Goal: Information Seeking & Learning: Learn about a topic

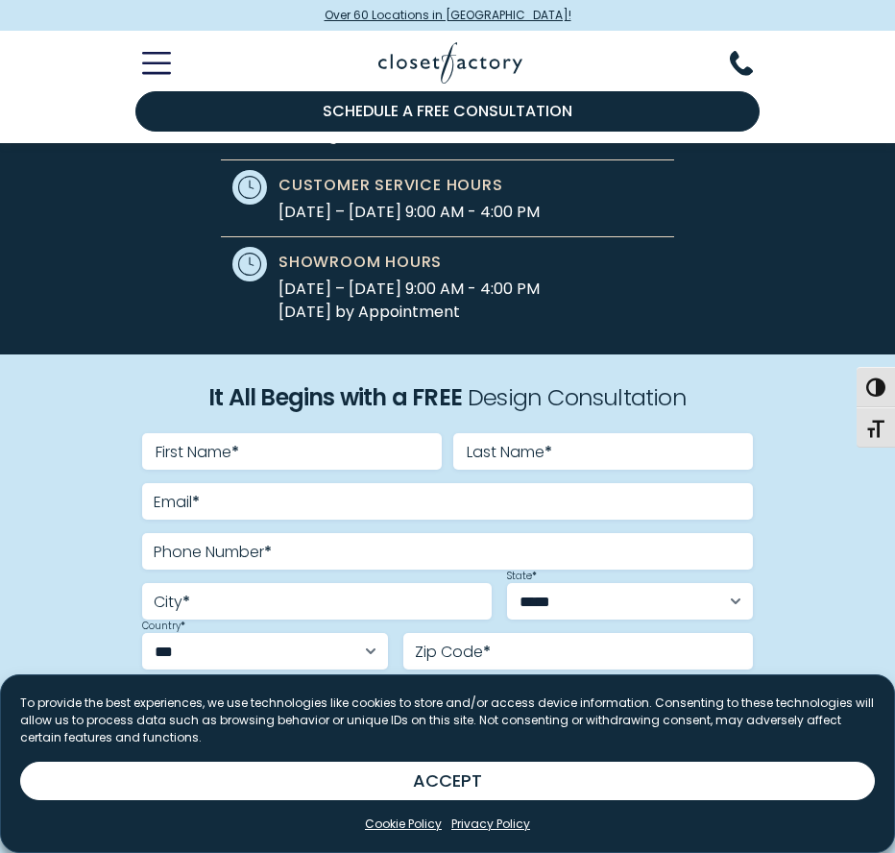
scroll to position [580, 0]
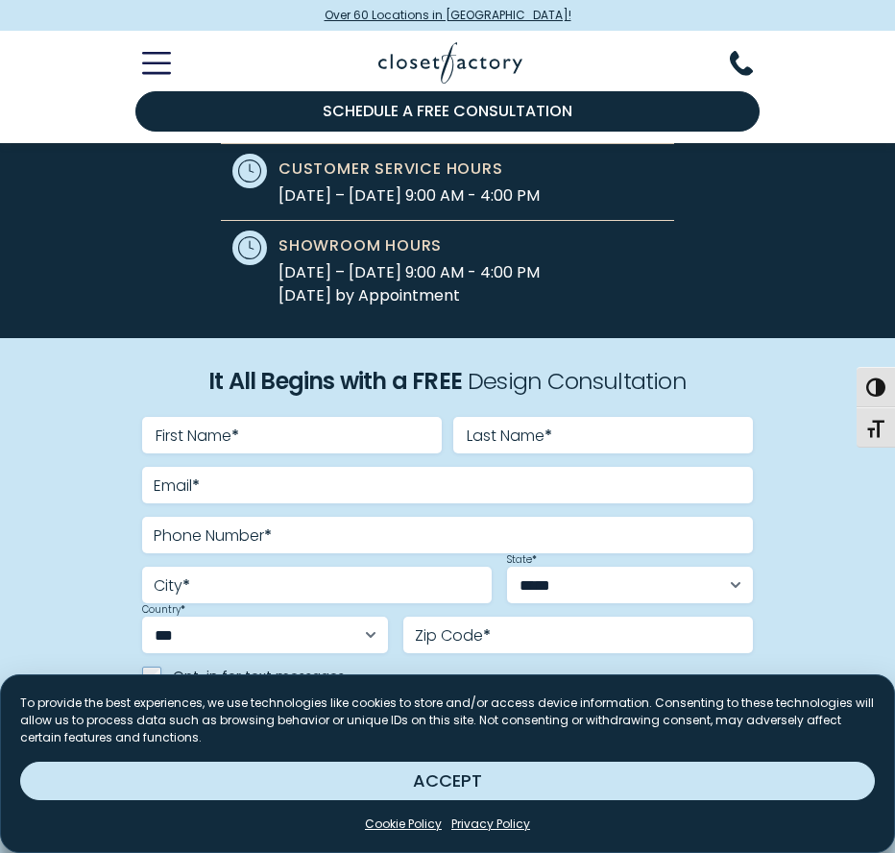
click at [454, 787] on button "ACCEPT" at bounding box center [447, 781] width 855 height 38
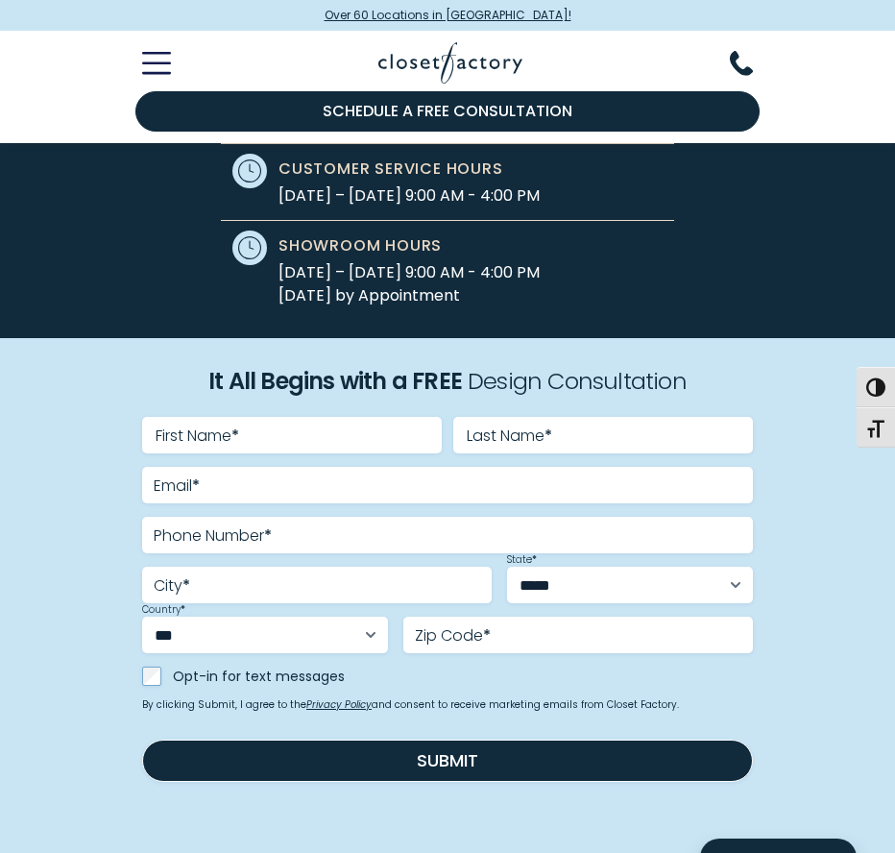
click at [157, 68] on icon "Toggle Mobile Menu" at bounding box center [156, 63] width 29 height 22
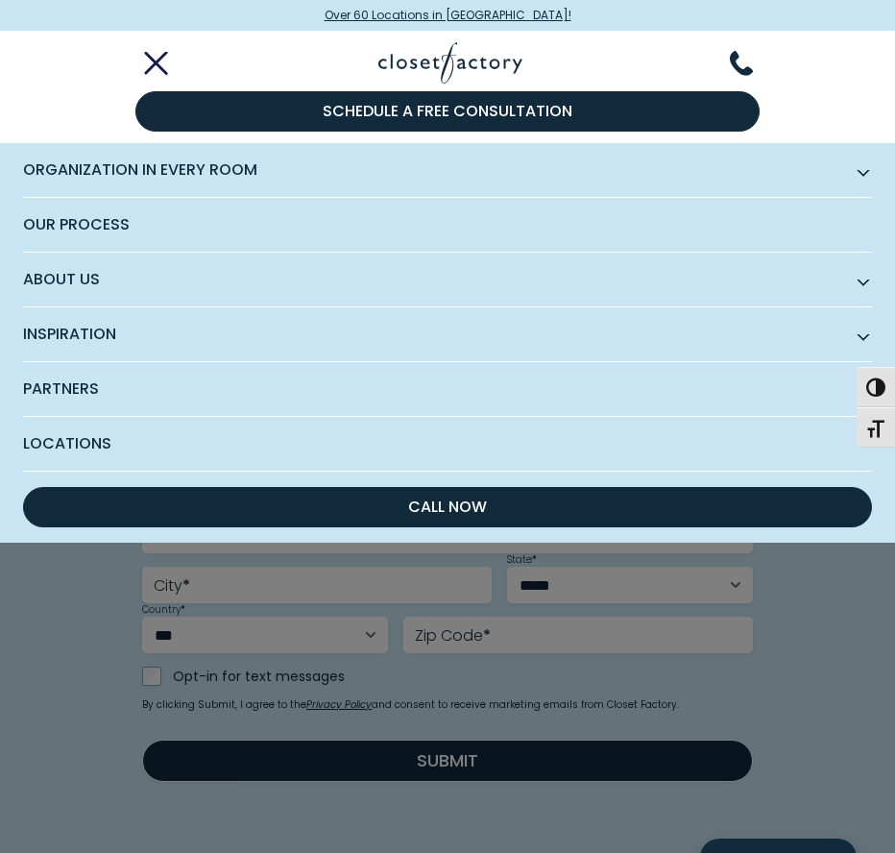
click at [210, 172] on span "Organization in Every Room" at bounding box center [447, 170] width 849 height 55
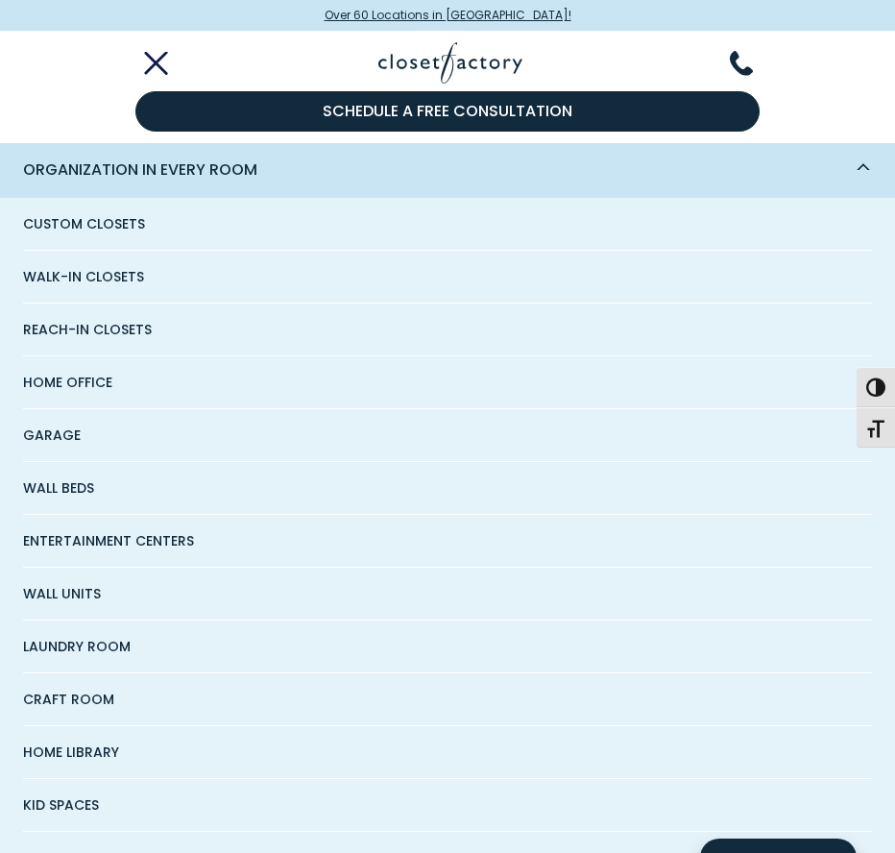
click at [83, 280] on span "Walk-In Closets" at bounding box center [83, 277] width 121 height 52
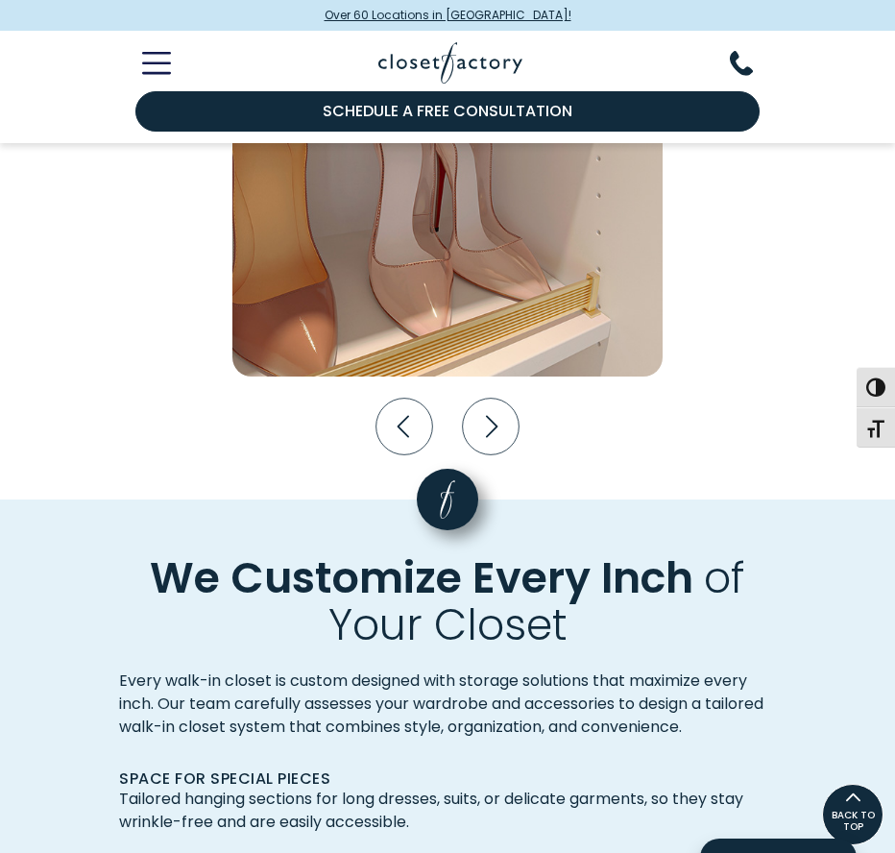
scroll to position [3507, 0]
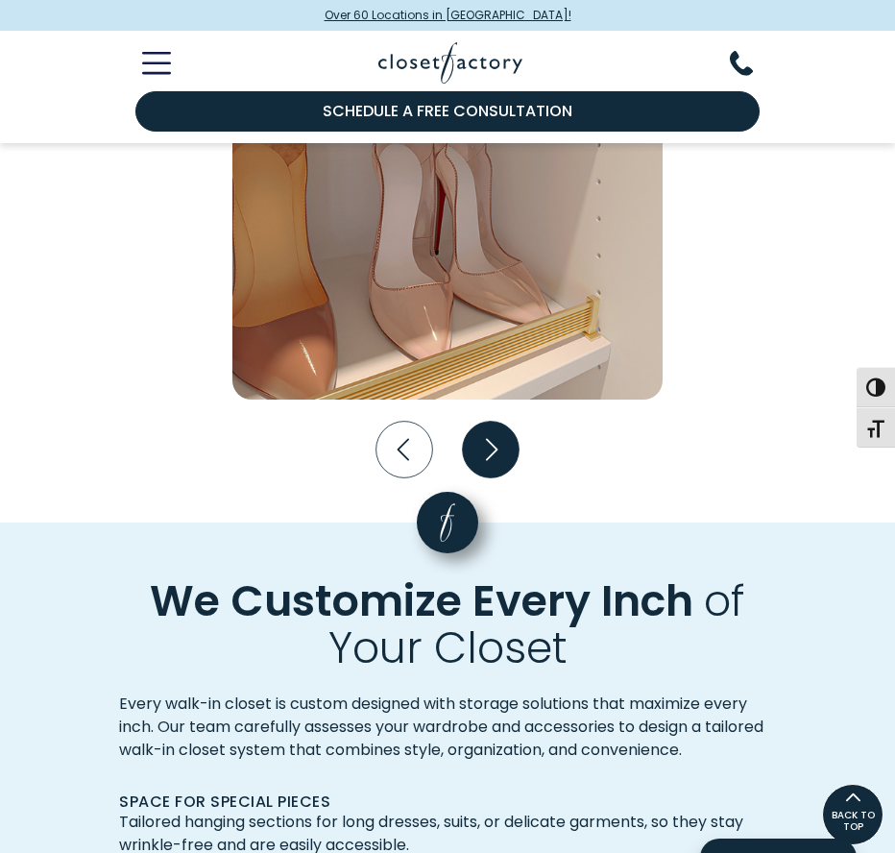
click at [501, 447] on icon "Next slide" at bounding box center [491, 450] width 57 height 57
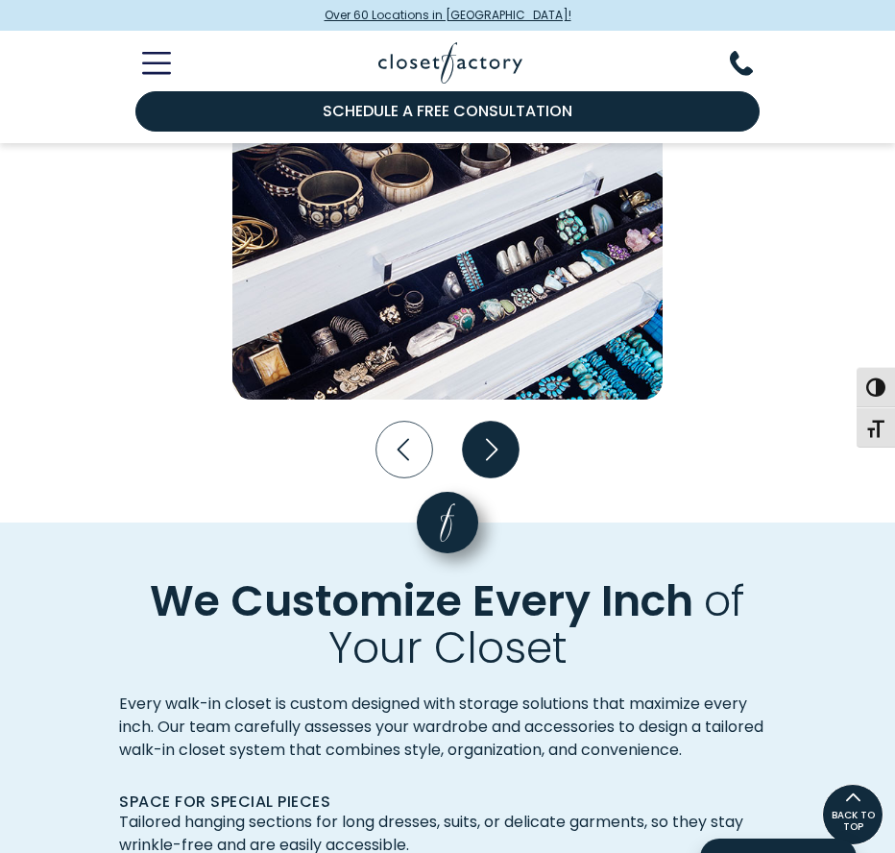
click at [488, 451] on icon "Next slide" at bounding box center [491, 450] width 57 height 57
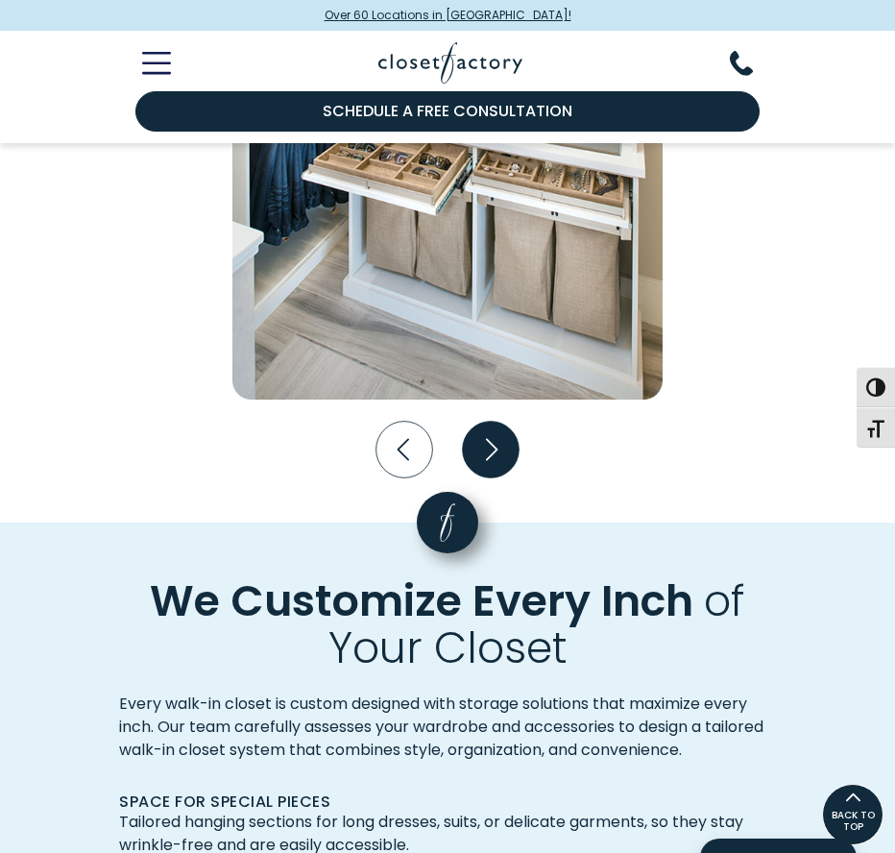
click at [504, 438] on icon "Next slide" at bounding box center [491, 450] width 57 height 57
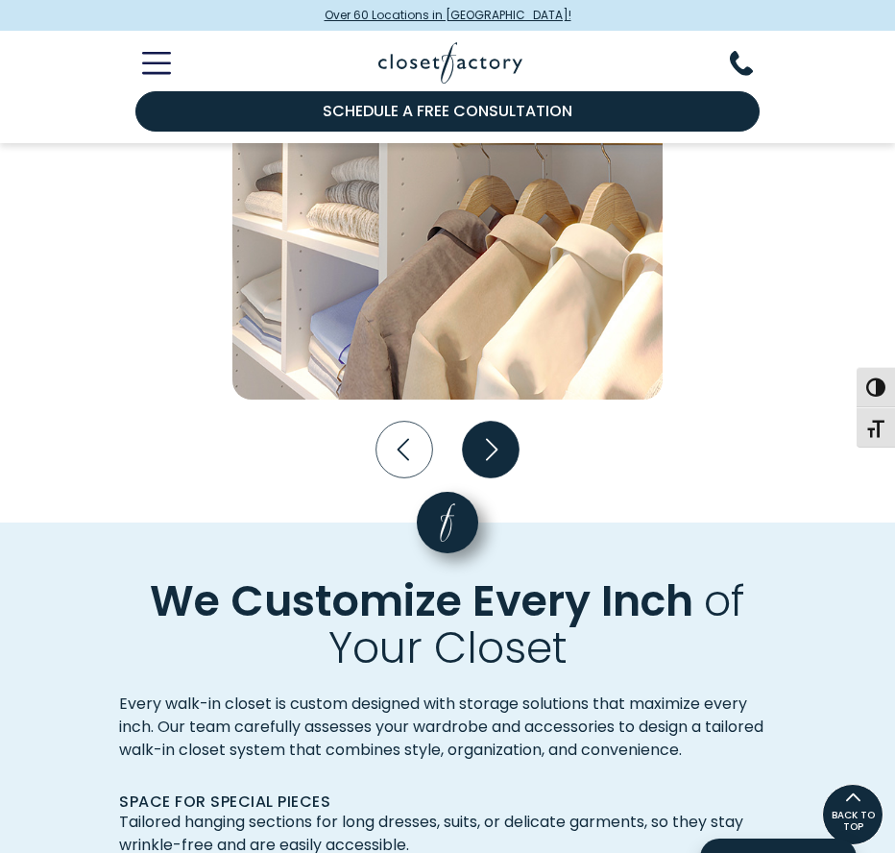
click at [490, 448] on icon "Next slide" at bounding box center [490, 449] width 69 height 69
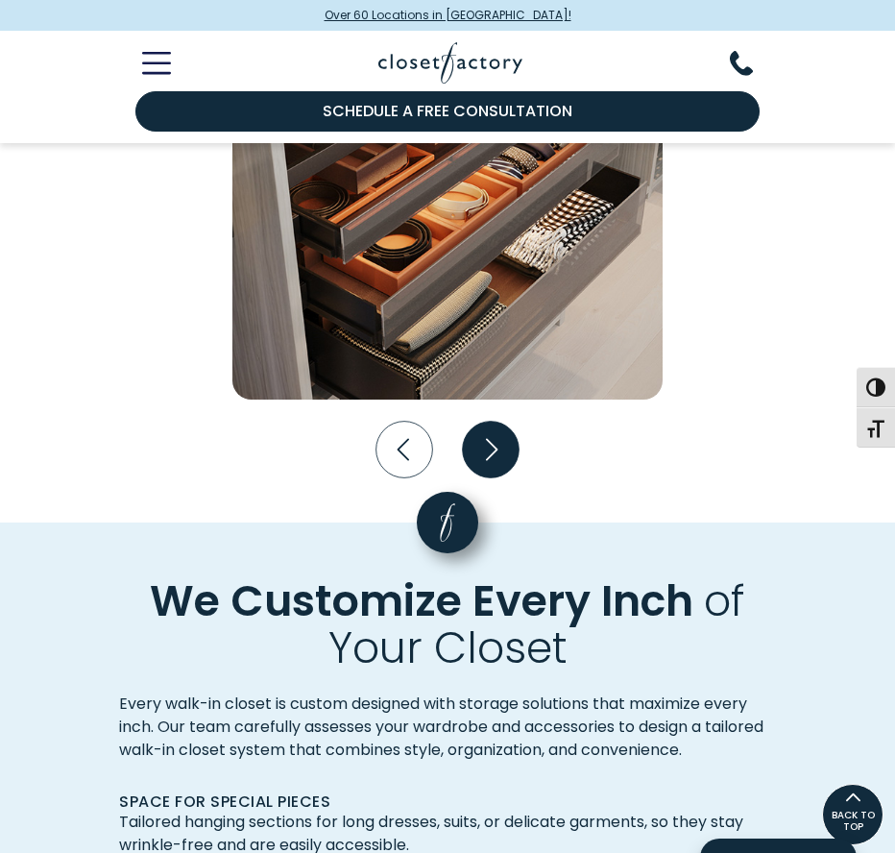
click at [496, 440] on icon "Next slide" at bounding box center [490, 449] width 69 height 69
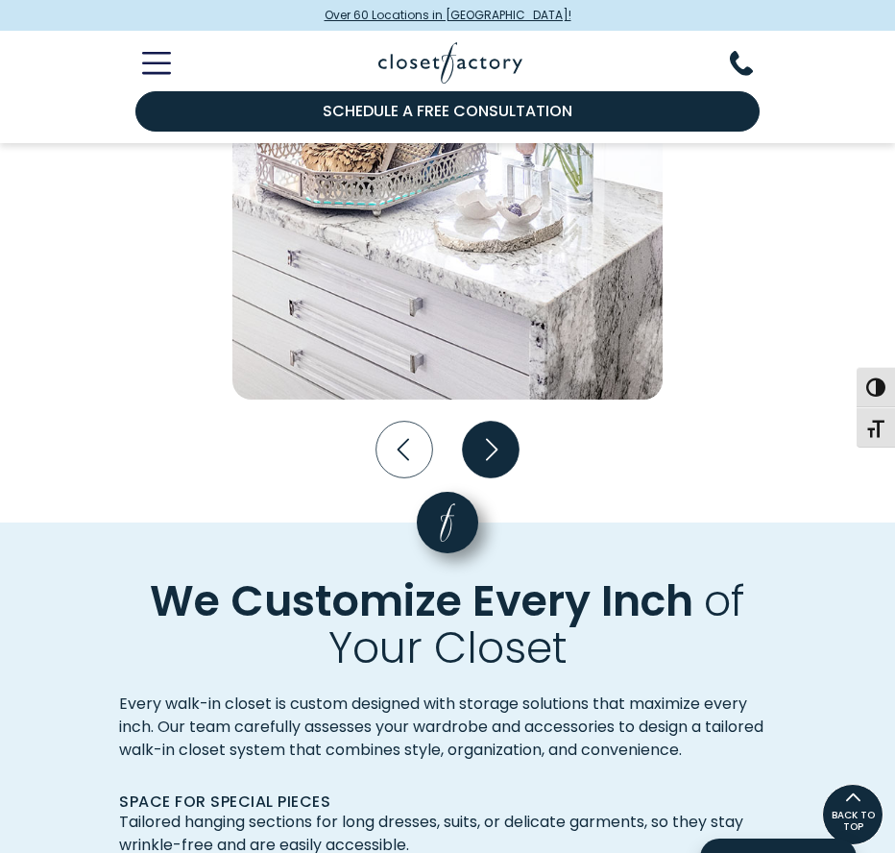
click at [497, 438] on icon "Next slide" at bounding box center [491, 450] width 57 height 57
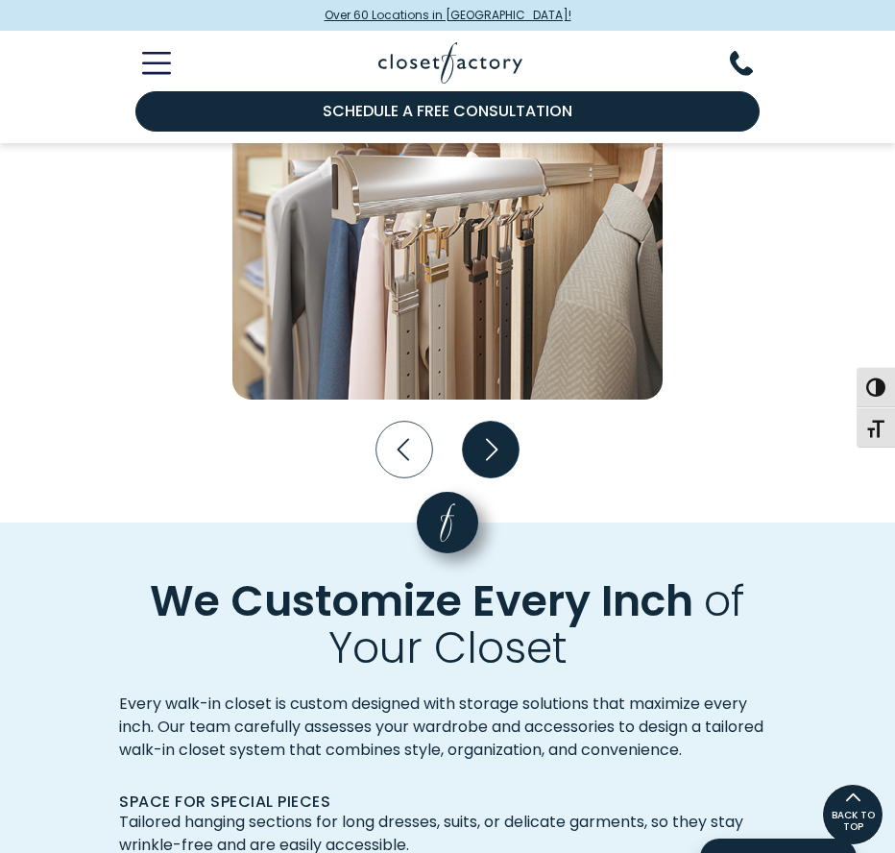
click at [497, 438] on icon "Next slide" at bounding box center [491, 450] width 57 height 57
